Goal: Task Accomplishment & Management: Complete application form

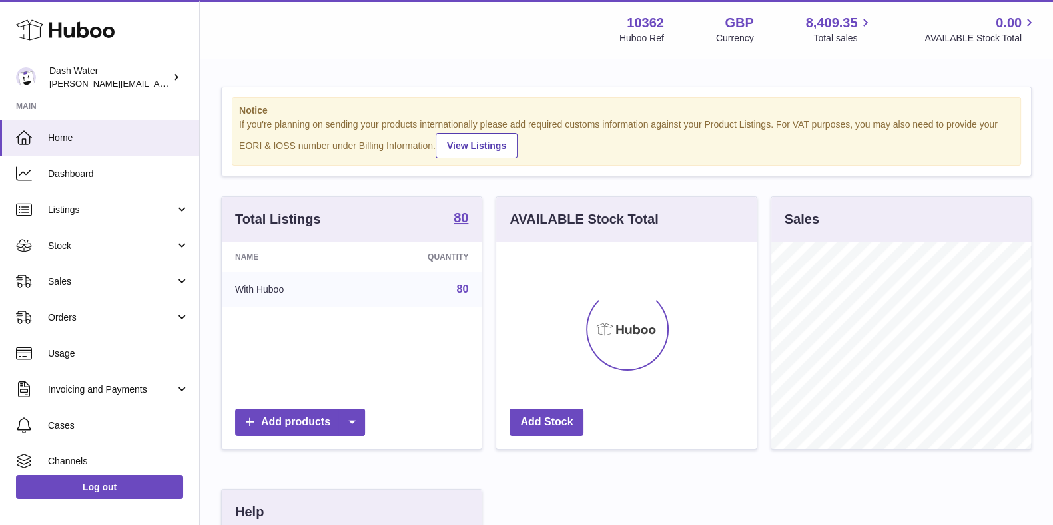
scroll to position [208, 259]
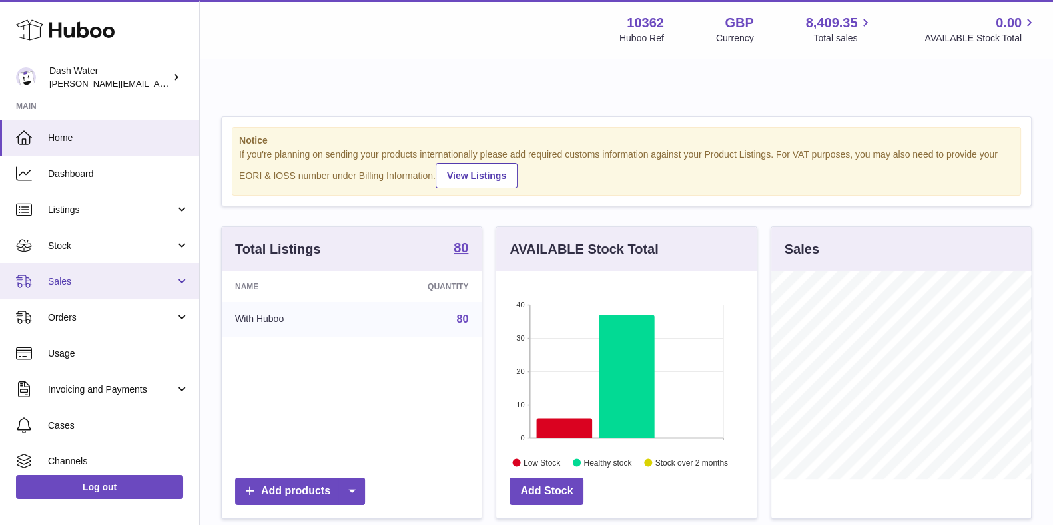
click at [123, 288] on link "Sales" at bounding box center [99, 282] width 199 height 36
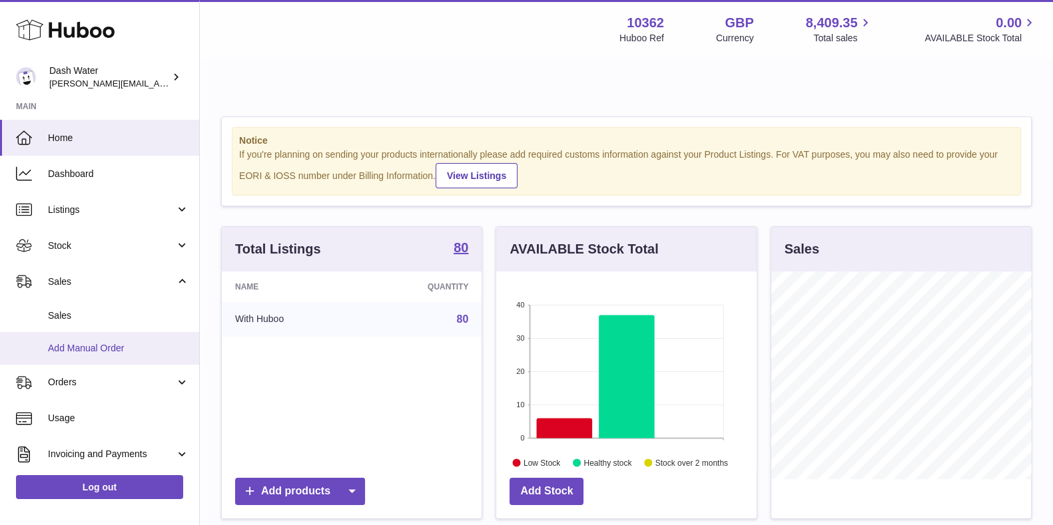
click at [109, 355] on link "Add Manual Order" at bounding box center [99, 348] width 199 height 33
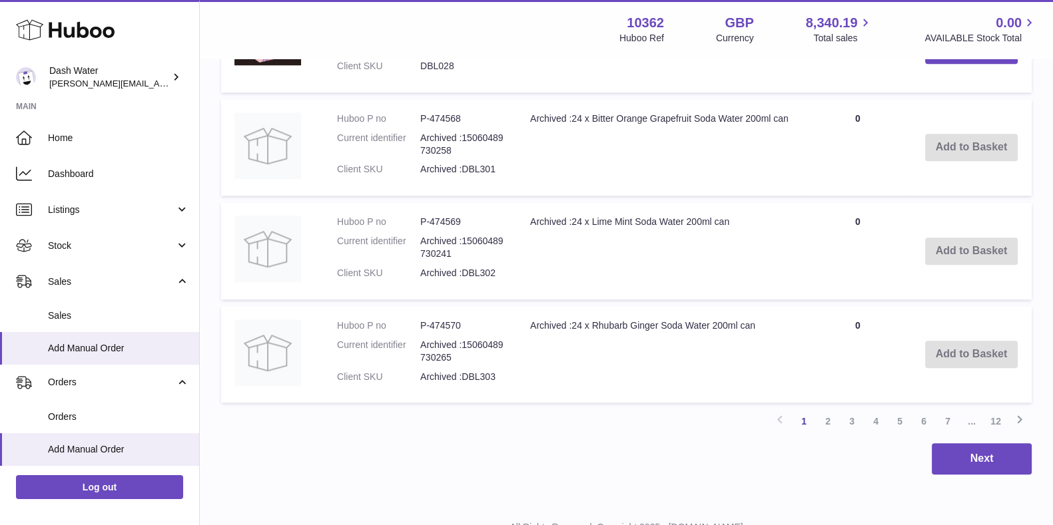
scroll to position [1503, 0]
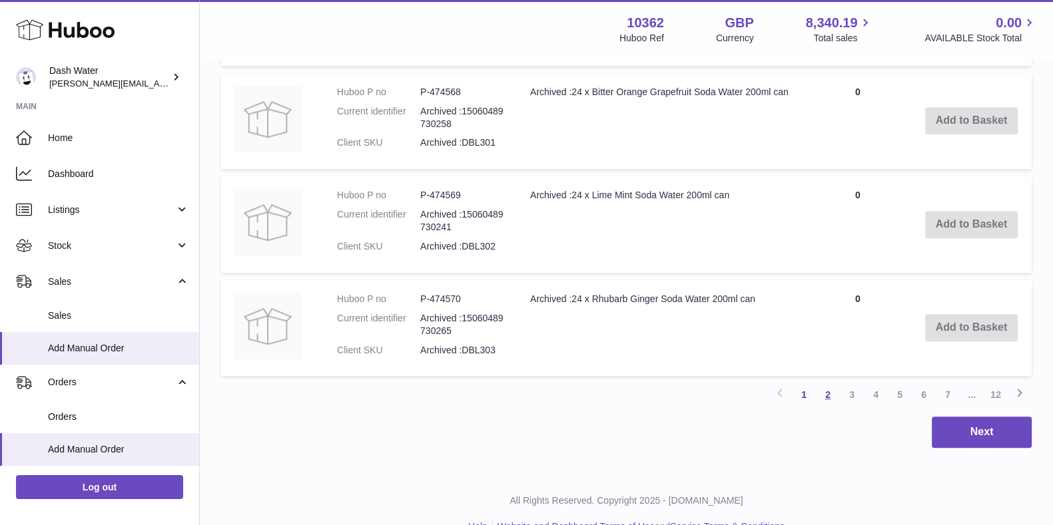
click at [823, 383] on link "2" at bounding box center [828, 395] width 24 height 24
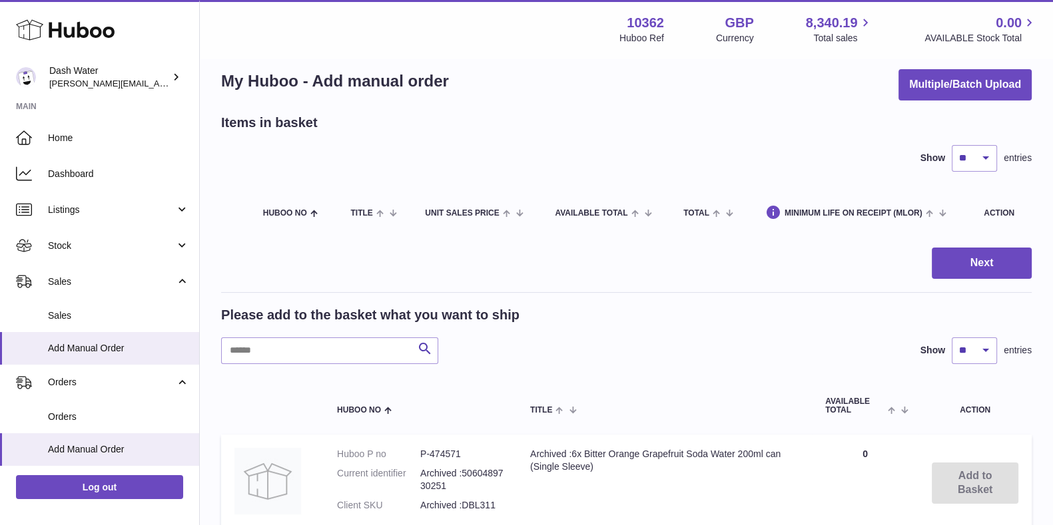
scroll to position [33, 0]
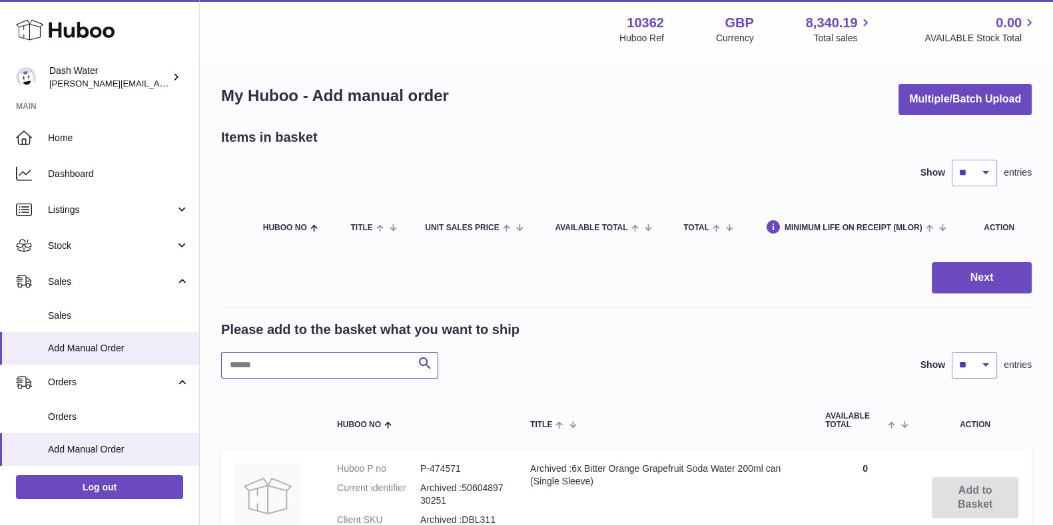
click at [272, 352] on input "text" at bounding box center [329, 365] width 217 height 27
type input "*"
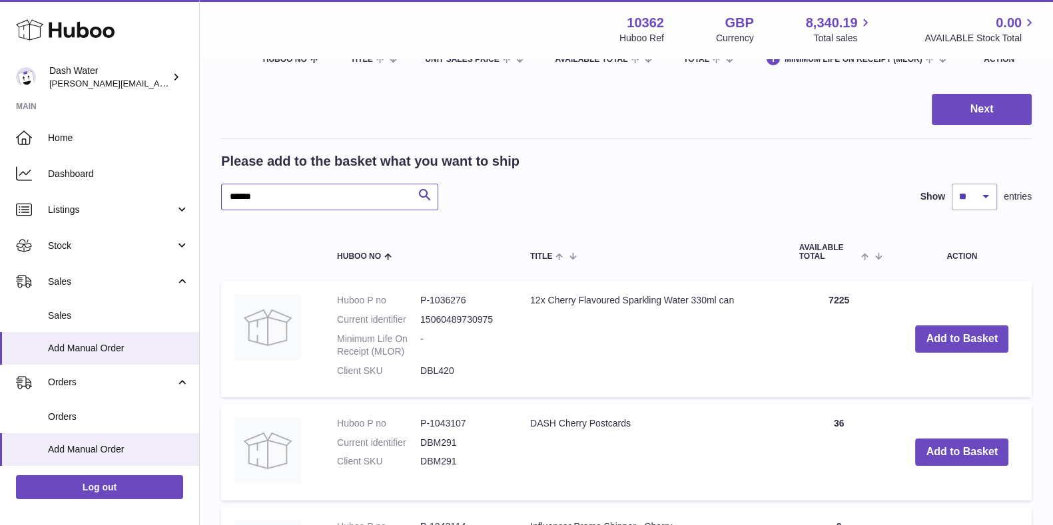
scroll to position [203, 0]
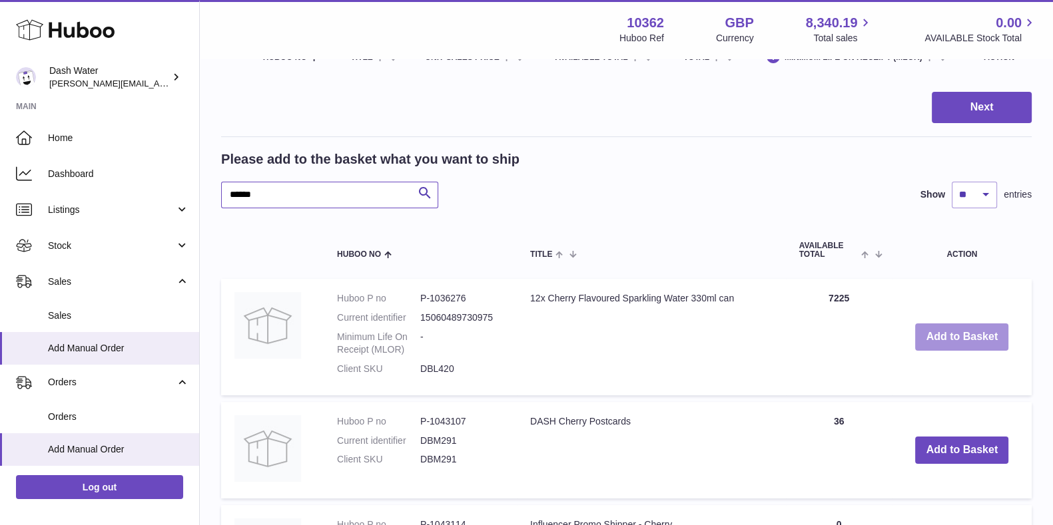
type input "******"
click at [942, 324] on button "Add to Basket" at bounding box center [961, 337] width 93 height 27
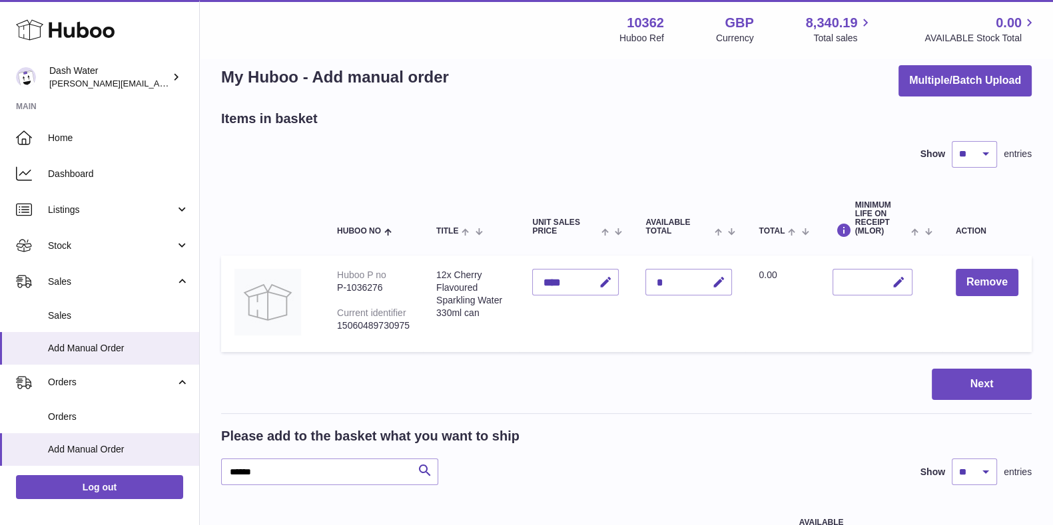
scroll to position [0, 0]
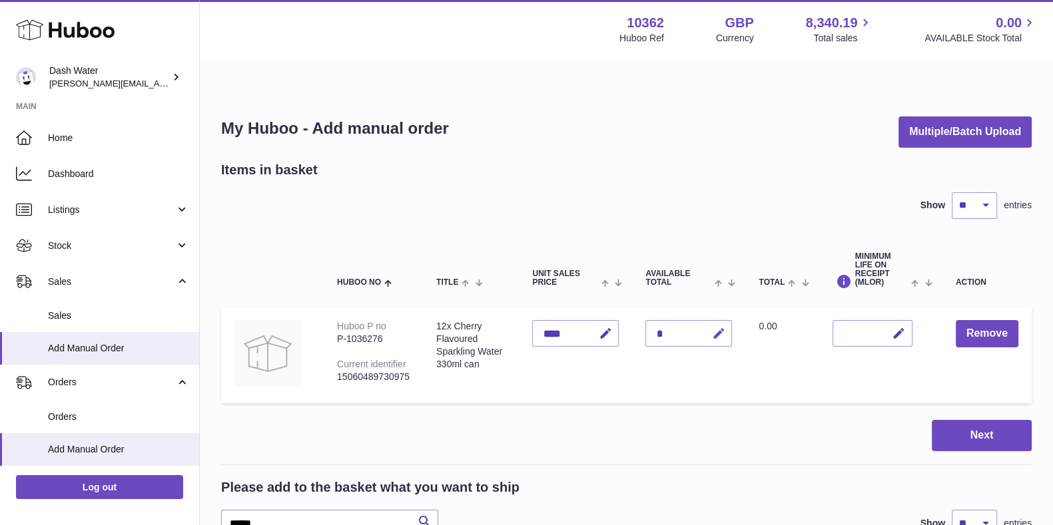
click at [716, 327] on icon "button" at bounding box center [718, 334] width 14 height 14
type input "*"
click at [722, 328] on icon "submit" at bounding box center [719, 334] width 12 height 12
click at [961, 420] on button "Next" at bounding box center [982, 435] width 100 height 31
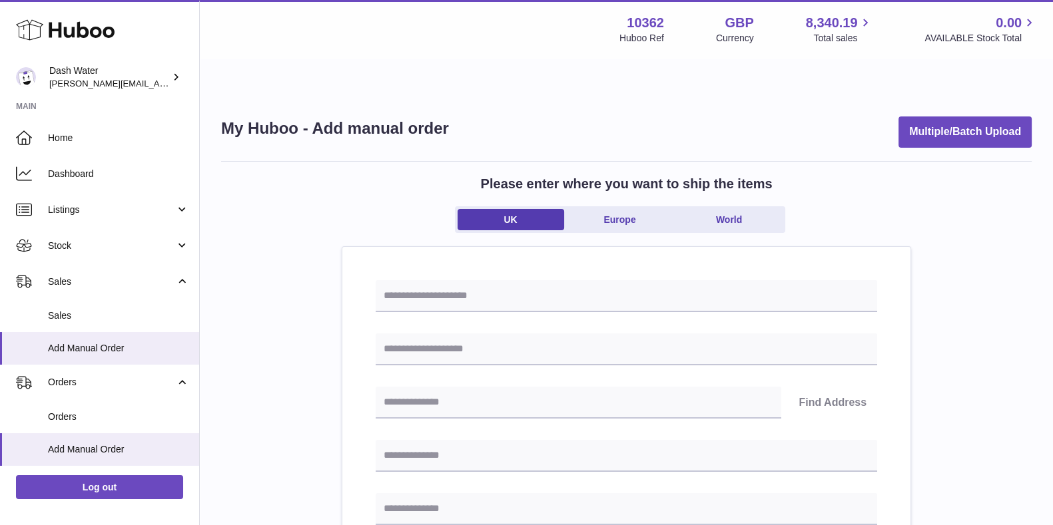
click at [503, 280] on input "text" at bounding box center [626, 296] width 501 height 32
type input "*"
click at [439, 334] on input "text" at bounding box center [626, 350] width 501 height 32
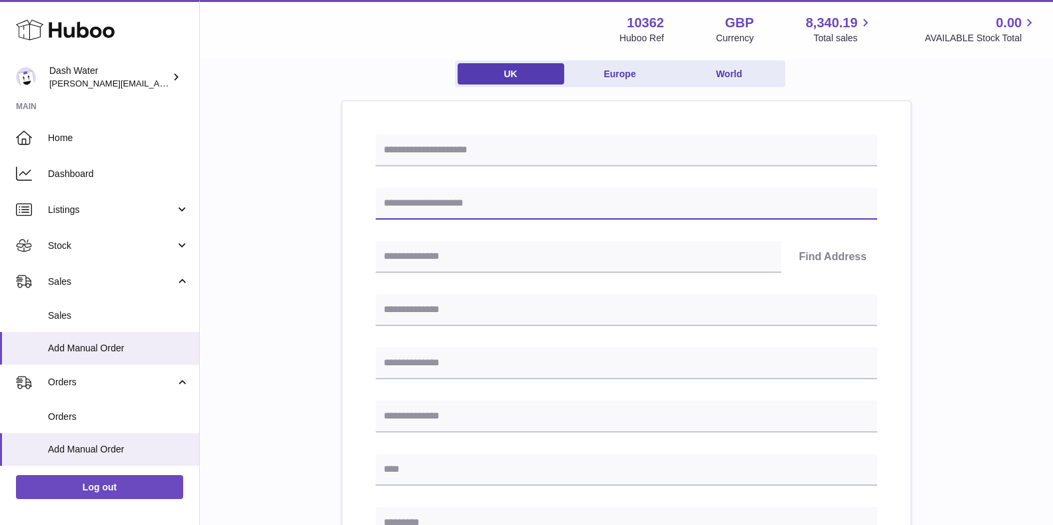
scroll to position [152, 0]
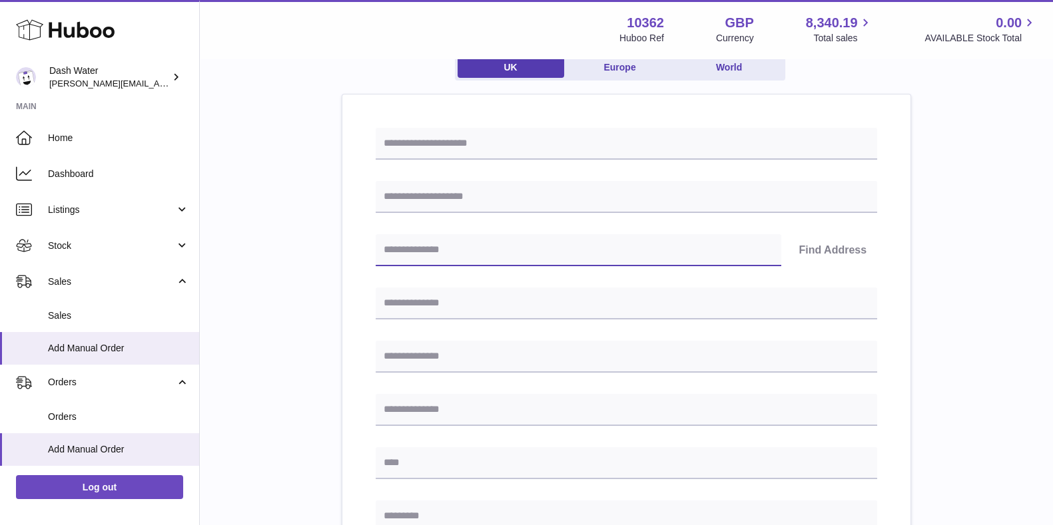
click at [485, 234] on input "text" at bounding box center [579, 250] width 406 height 32
type input "******"
click at [853, 234] on button "Find Address" at bounding box center [832, 250] width 89 height 32
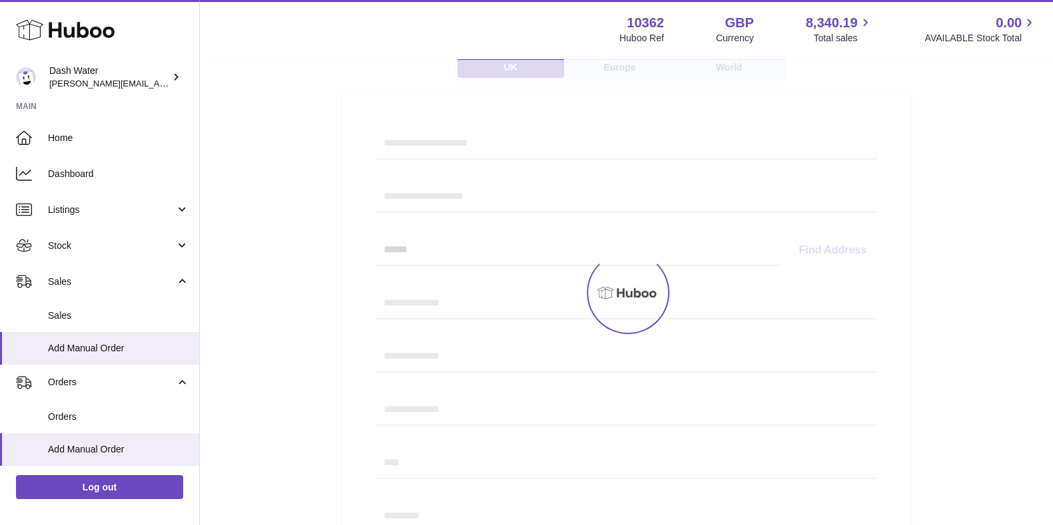
select select
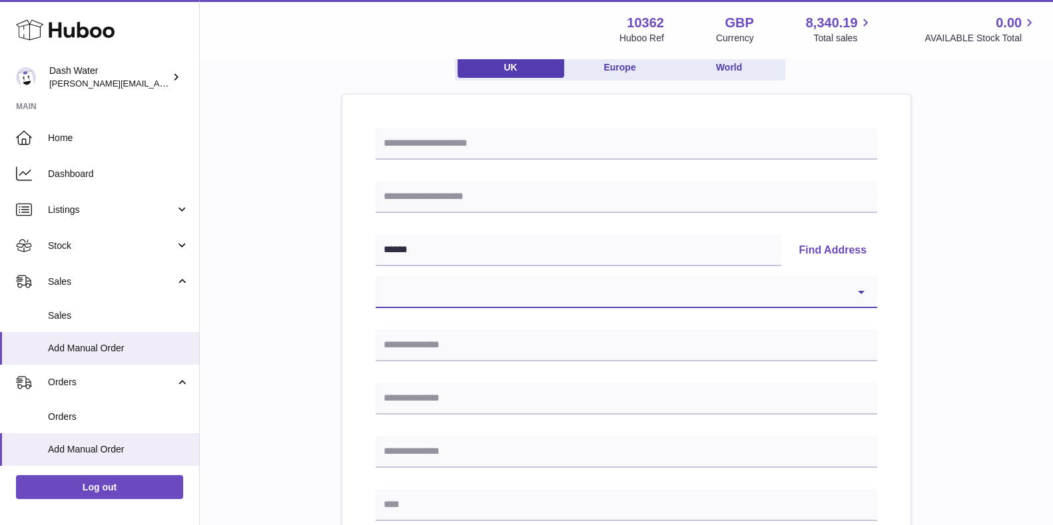
click at [759, 276] on select "**********" at bounding box center [626, 292] width 501 height 32
click at [471, 330] on input "text" at bounding box center [626, 346] width 501 height 32
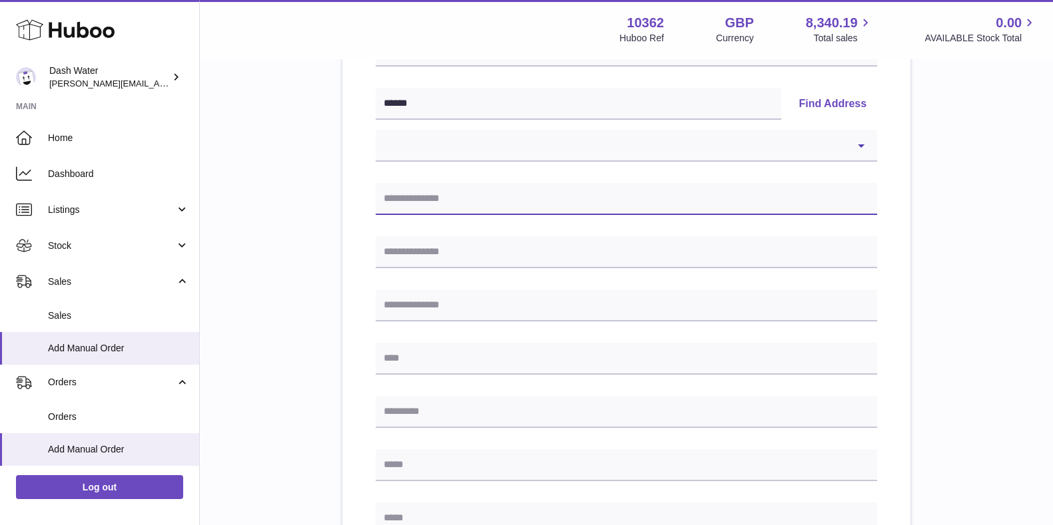
scroll to position [300, 0]
type input "**********"
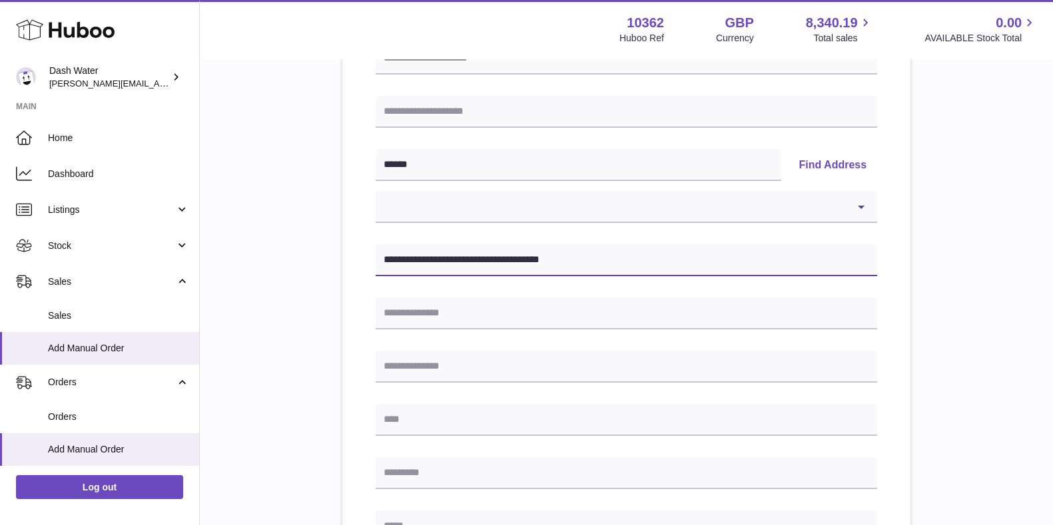
scroll to position [236, 0]
click at [507, 246] on input "**********" at bounding box center [626, 262] width 501 height 32
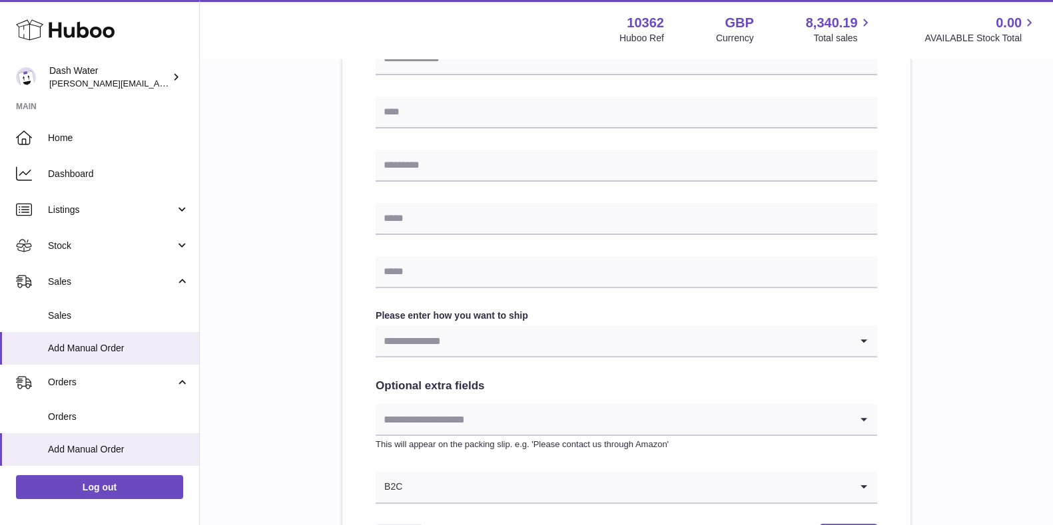
scroll to position [565, 0]
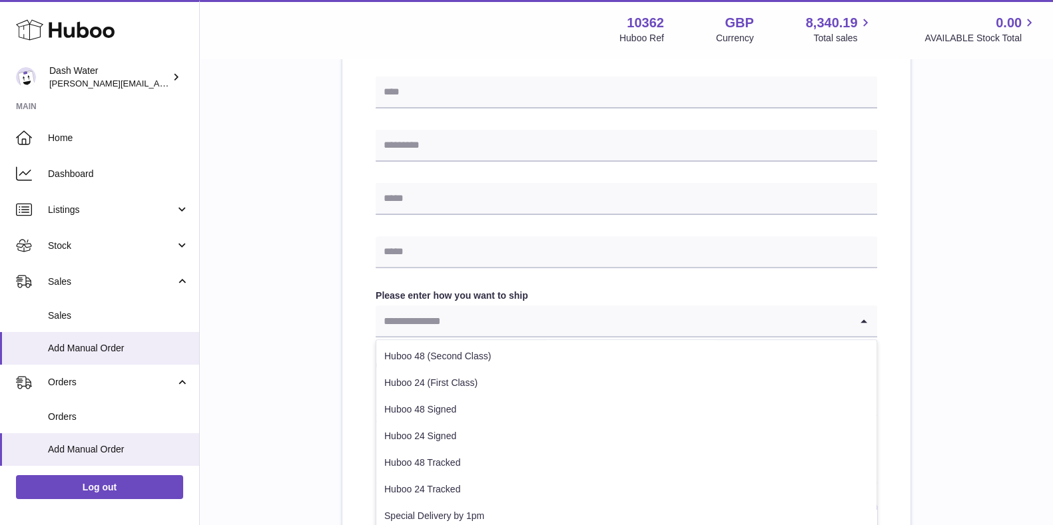
click at [479, 306] on input "Search for option" at bounding box center [613, 321] width 475 height 31
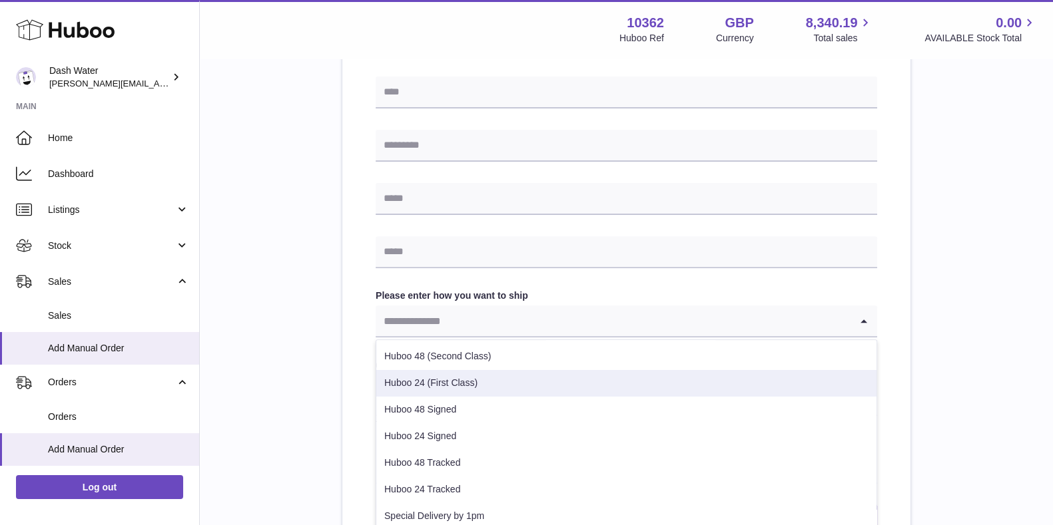
click at [964, 370] on div "**********" at bounding box center [626, 81] width 810 height 970
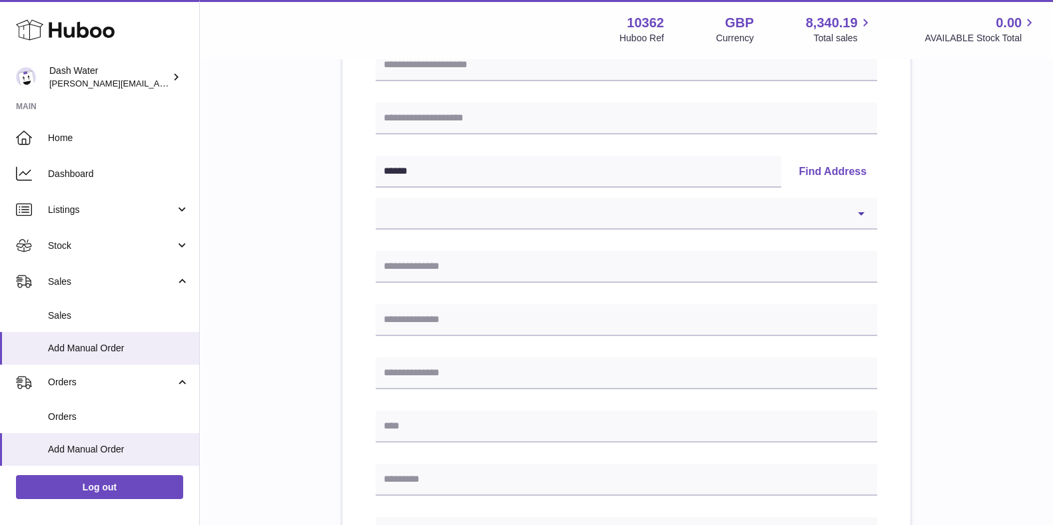
scroll to position [0, 0]
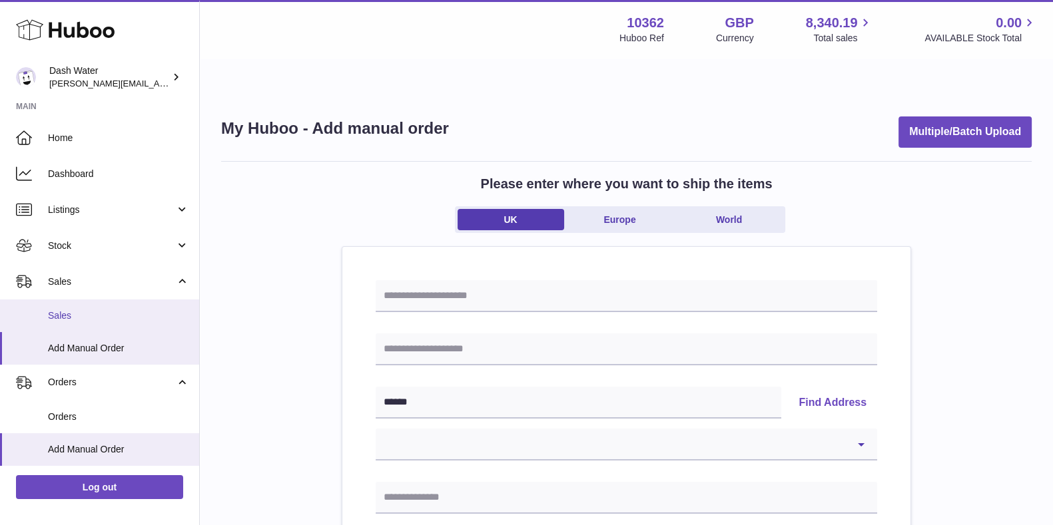
click at [60, 312] on span "Sales" at bounding box center [118, 316] width 141 height 13
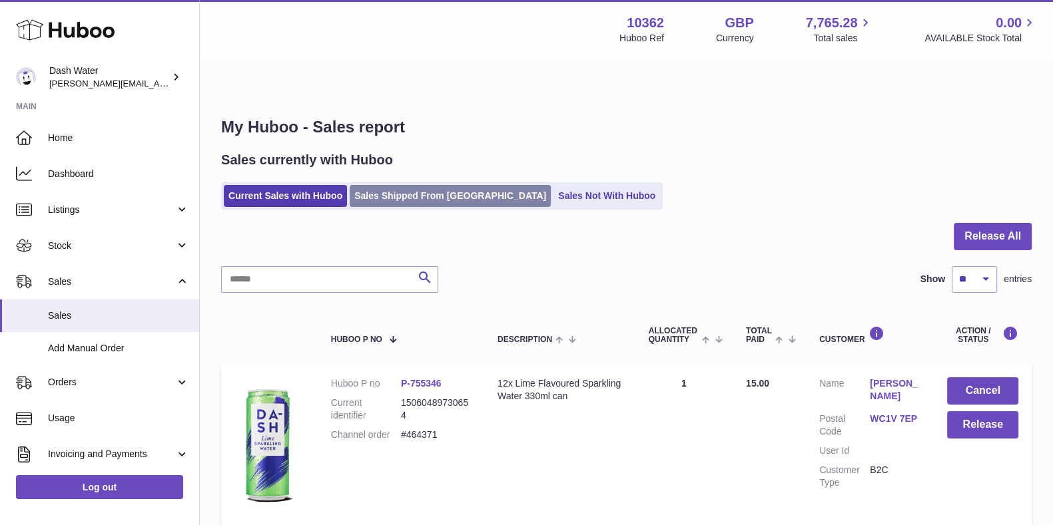
click at [451, 185] on link "Sales Shipped From Huboo" at bounding box center [450, 196] width 201 height 22
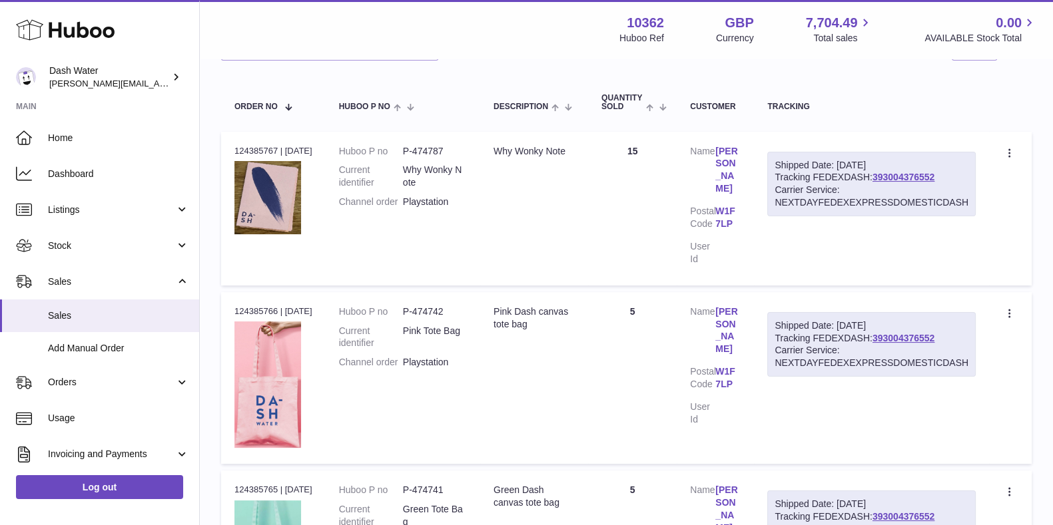
scroll to position [330, 0]
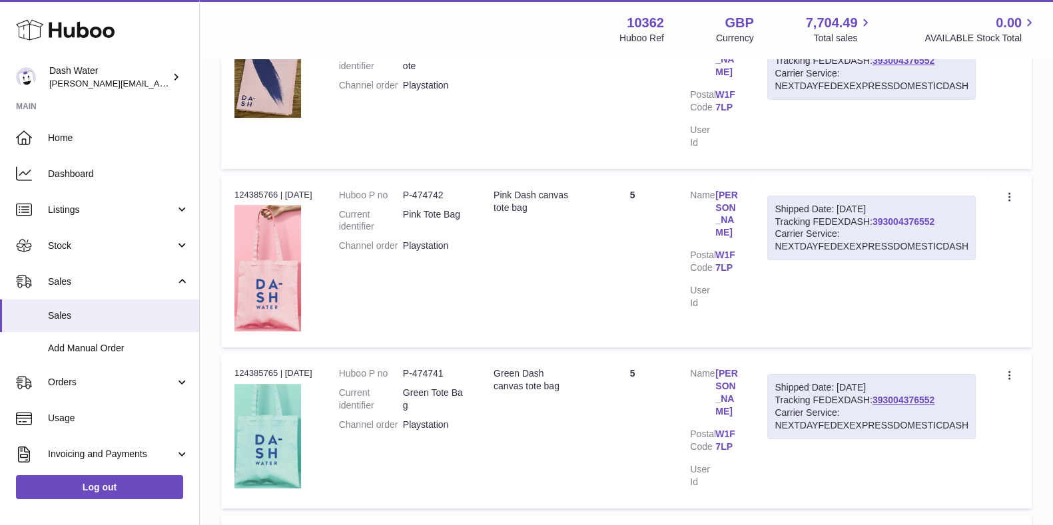
click at [925, 216] on link "393004376552" at bounding box center [903, 221] width 62 height 11
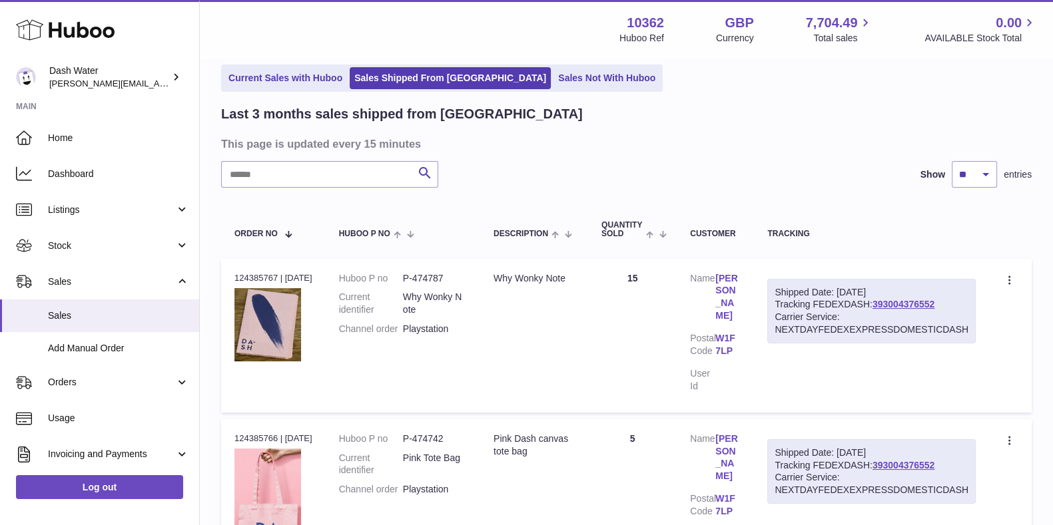
scroll to position [0, 0]
